Goal: Task Accomplishment & Management: Manage account settings

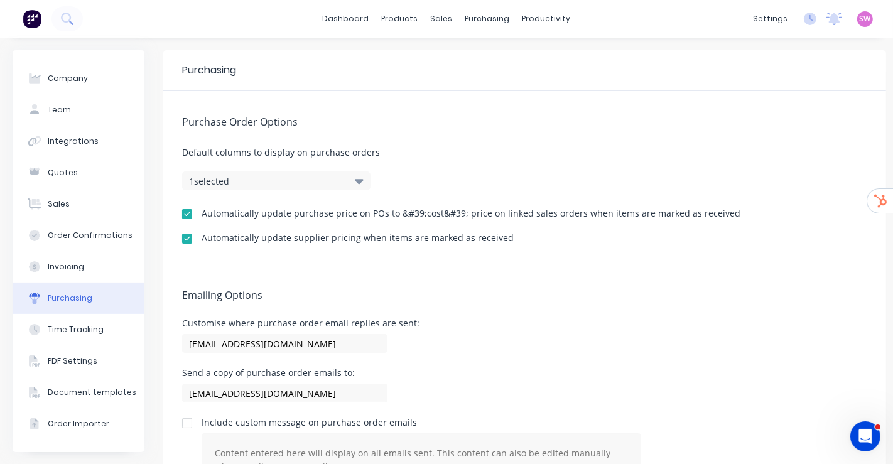
click at [331, 8] on div "dashboard products sales purchasing productivity dashboard products Product Cat…" at bounding box center [446, 19] width 893 height 38
click at [333, 9] on link "dashboard" at bounding box center [345, 18] width 59 height 19
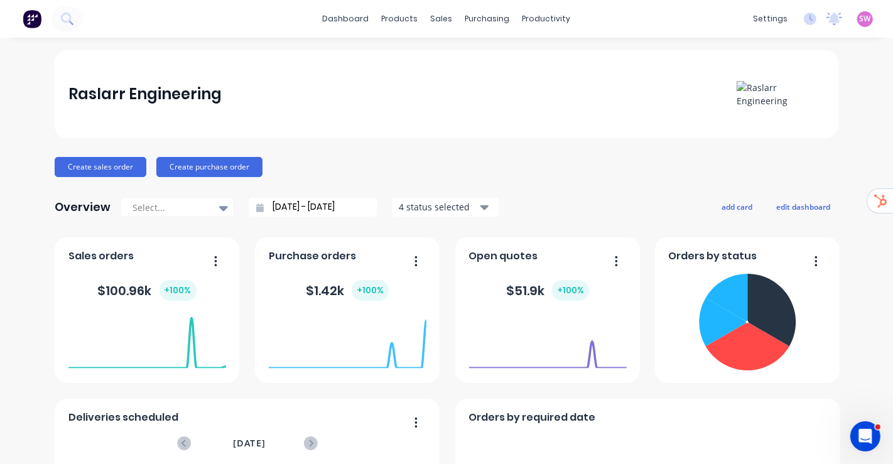
click at [859, 19] on span "SW" at bounding box center [864, 18] width 11 height 11
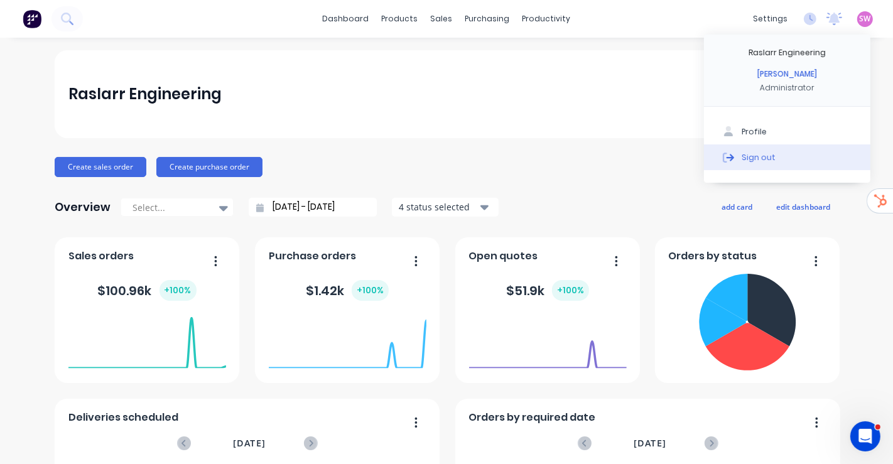
click at [743, 156] on div "Sign out" at bounding box center [758, 156] width 34 height 11
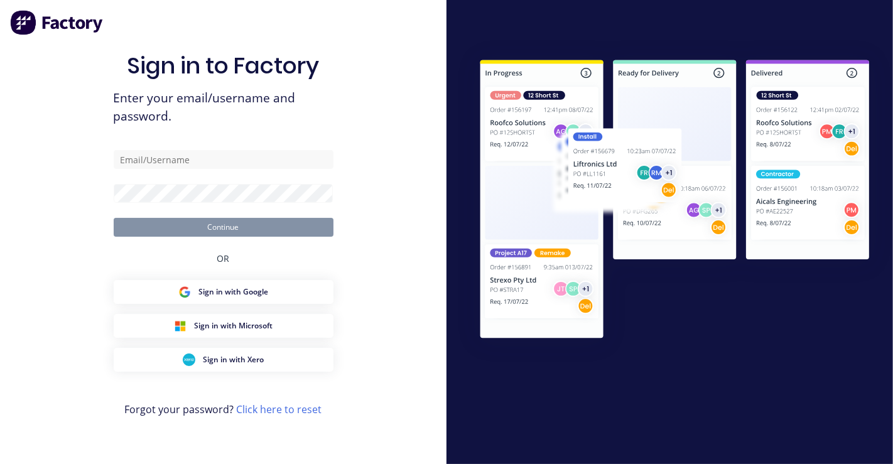
type input "stuart@factory.app"
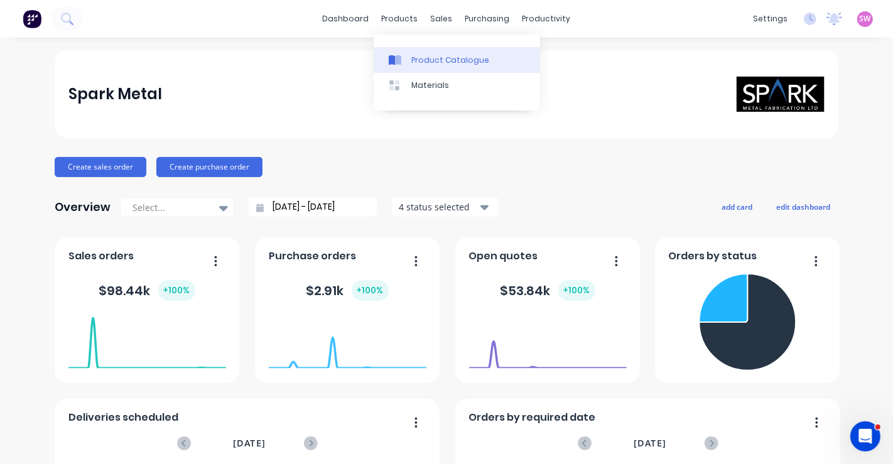
click at [422, 61] on div "Product Catalogue" at bounding box center [450, 60] width 78 height 11
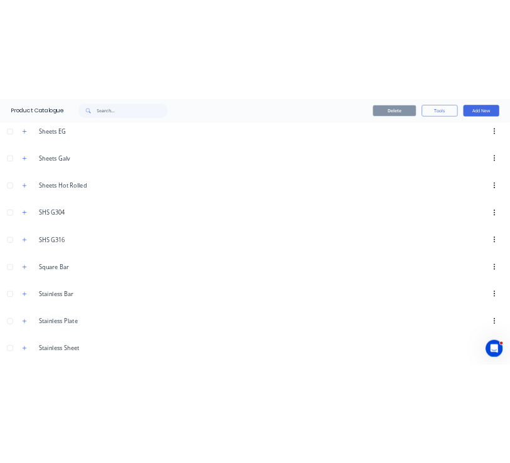
scroll to position [3557, 0]
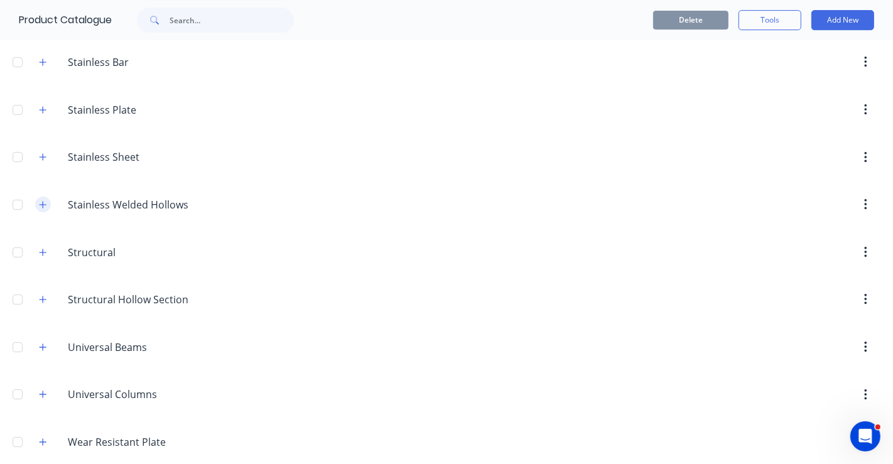
click at [42, 196] on button "button" at bounding box center [43, 204] width 16 height 16
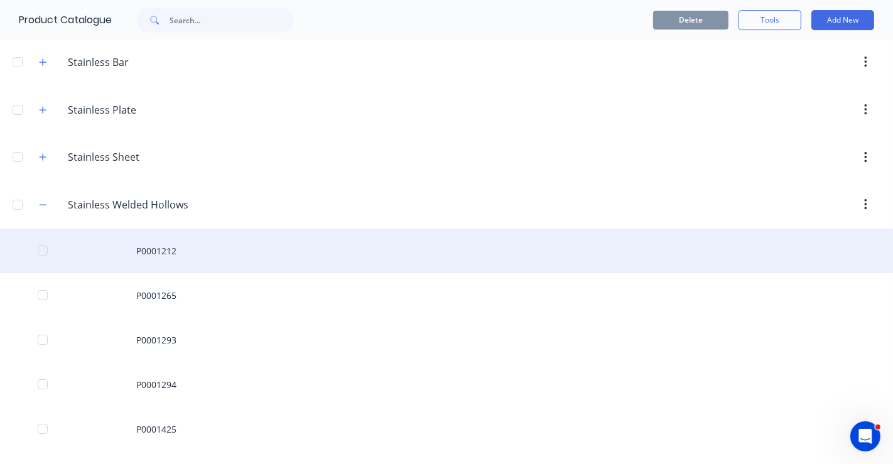
click at [154, 229] on div "P0001212" at bounding box center [446, 251] width 893 height 45
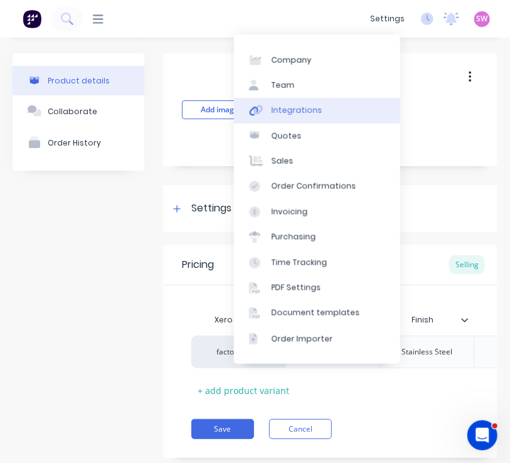
click at [322, 112] on link "Integrations" at bounding box center [317, 110] width 166 height 25
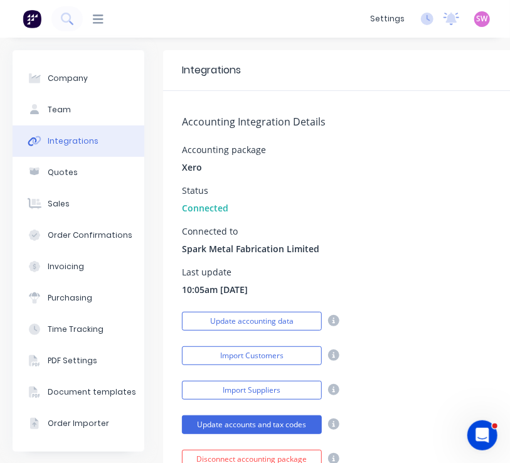
click at [30, 18] on img at bounding box center [32, 18] width 19 height 19
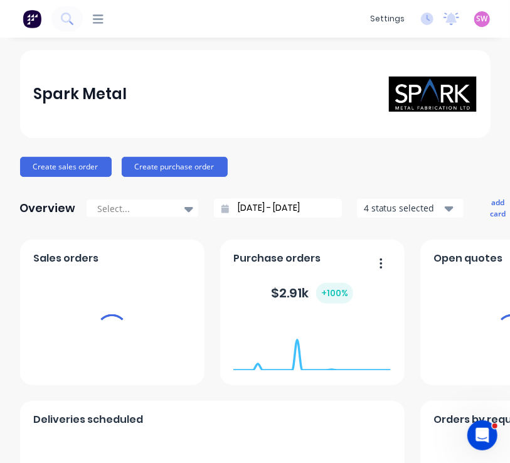
click at [477, 14] on span "SW" at bounding box center [482, 18] width 11 height 11
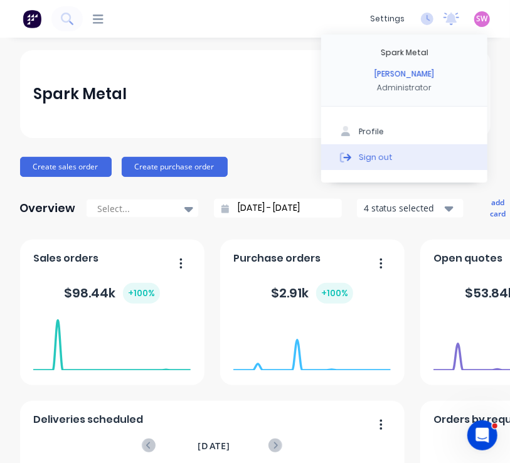
click at [407, 155] on button "Sign out" at bounding box center [404, 156] width 166 height 25
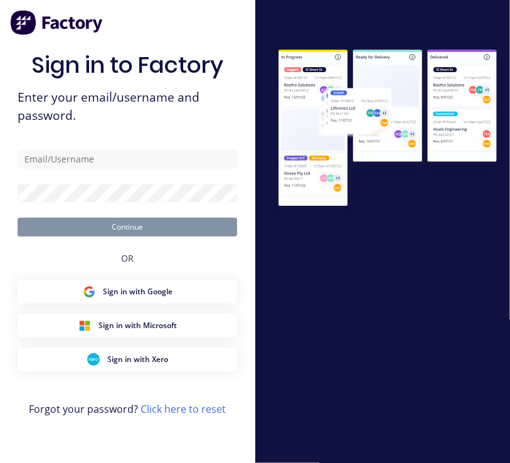
type input "[EMAIL_ADDRESS][DOMAIN_NAME]"
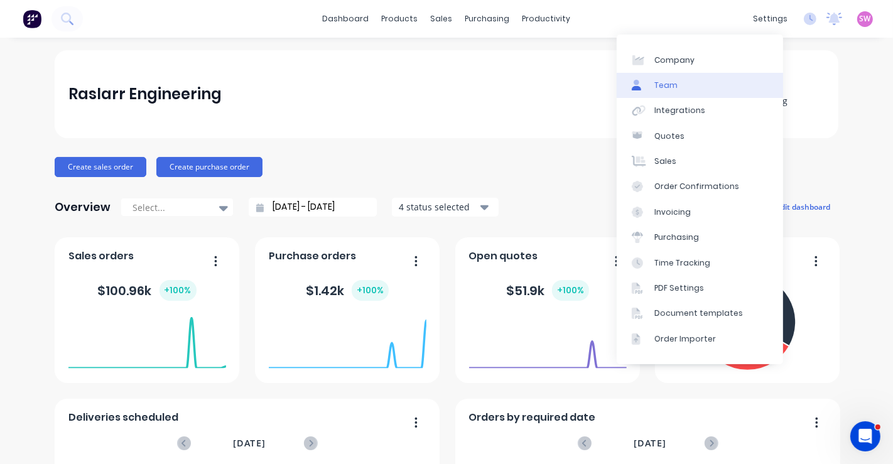
click at [510, 82] on link "Team" at bounding box center [699, 85] width 166 height 25
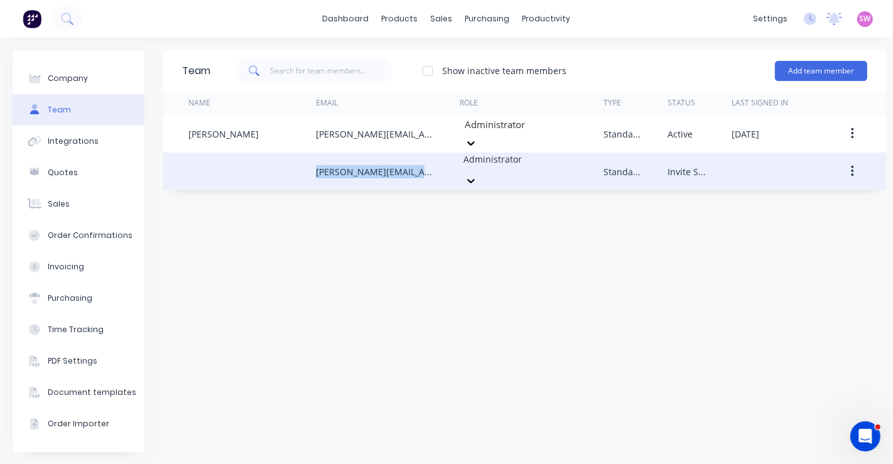
drag, startPoint x: 311, startPoint y: 166, endPoint x: 411, endPoint y: 163, distance: 99.2
click at [411, 163] on div "sophie@raslarr.com.au Administrator Standard Invite Sent" at bounding box center [524, 172] width 723 height 38
copy div "sophie@raslarr.com.au"
